Goal: Task Accomplishment & Management: Use online tool/utility

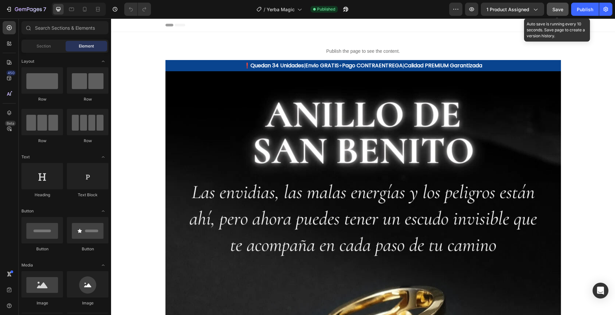
click at [553, 11] on span "Save" at bounding box center [557, 10] width 11 height 6
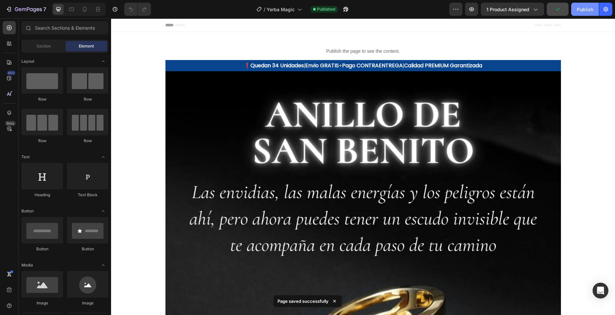
click at [582, 12] on div "Publish" at bounding box center [585, 9] width 16 height 7
click at [512, 10] on span "1 product assigned" at bounding box center [507, 9] width 43 height 7
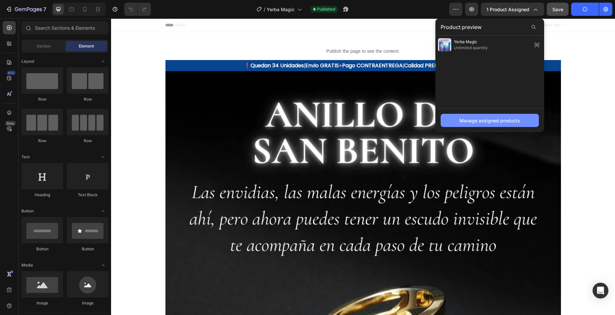
click at [487, 118] on div "Manage assigned products" at bounding box center [489, 120] width 61 height 7
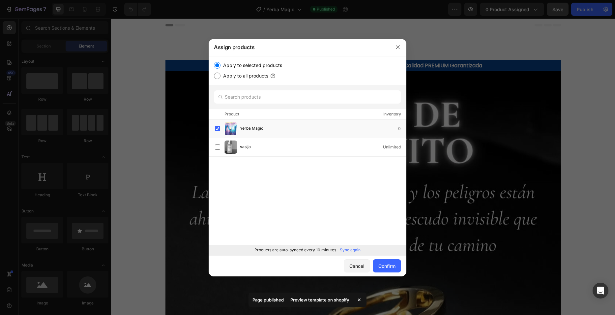
click at [347, 253] on div "Products are auto-synced every 10 minutes. Sync again" at bounding box center [308, 249] width 198 height 11
click at [351, 250] on p "Sync again" at bounding box center [350, 250] width 21 height 6
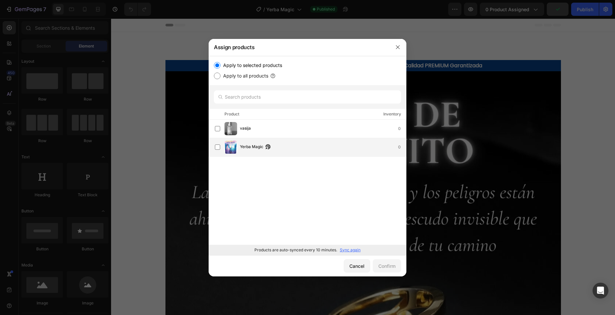
click at [248, 150] on span "Yerba Magic" at bounding box center [251, 146] width 23 height 7
click at [385, 266] on div "Confirm" at bounding box center [386, 265] width 17 height 7
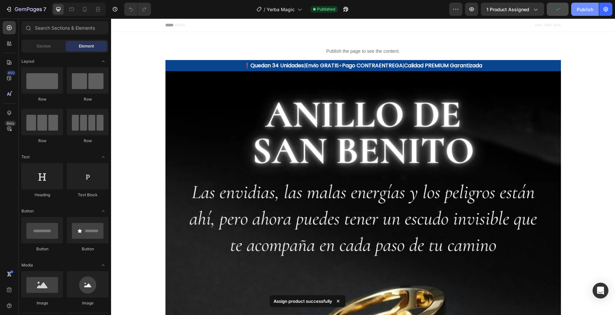
click at [577, 12] on div "Publish" at bounding box center [585, 9] width 16 height 7
click at [17, 8] on icon "button" at bounding box center [28, 10] width 27 height 6
